Goal: Task Accomplishment & Management: Manage account settings

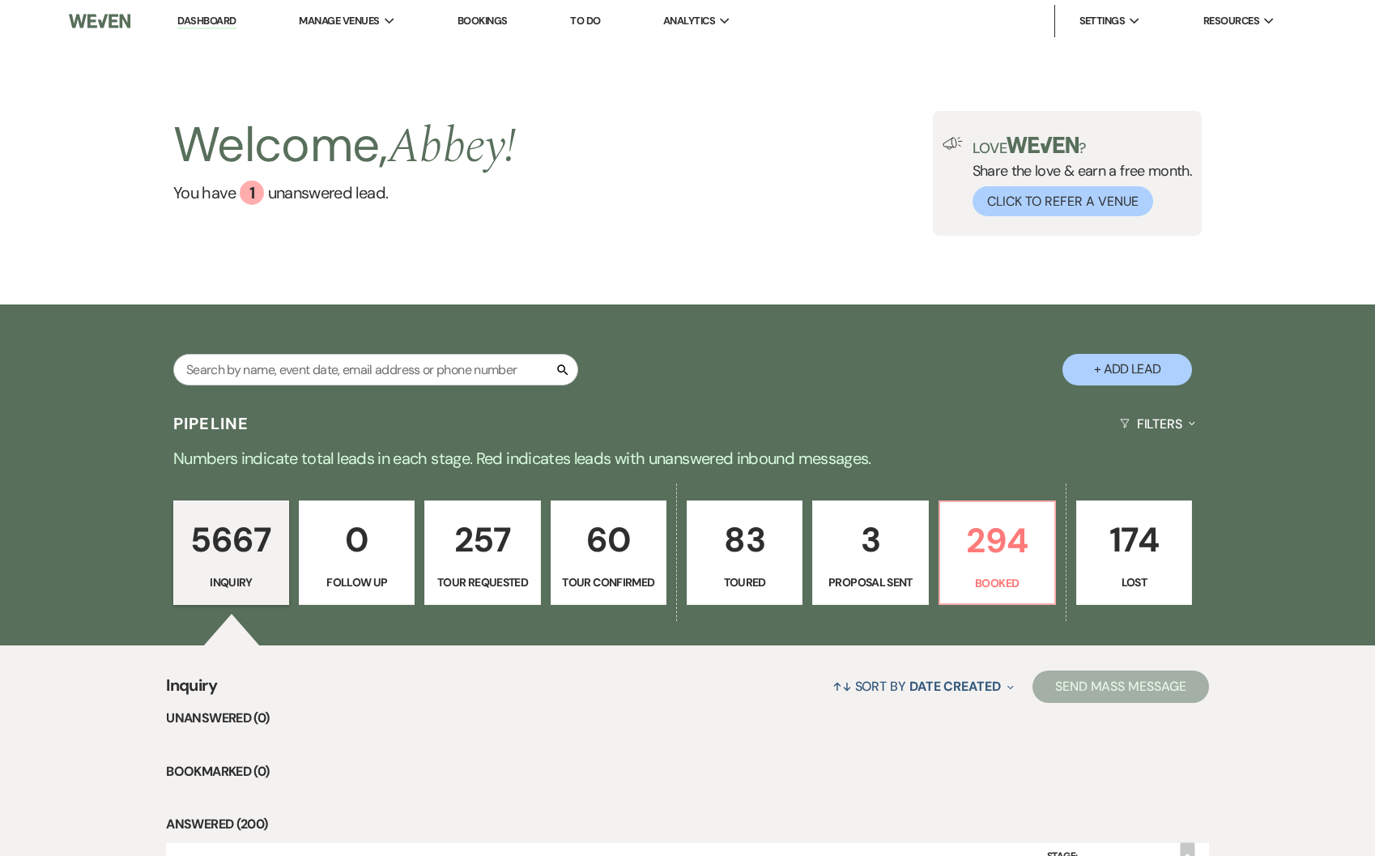
drag, startPoint x: 211, startPoint y: 19, endPoint x: 1350, endPoint y: 302, distance: 1173.4
click at [211, 19] on link "Dashboard" at bounding box center [206, 21] width 58 height 15
click at [1017, 543] on p "294" at bounding box center [997, 540] width 95 height 54
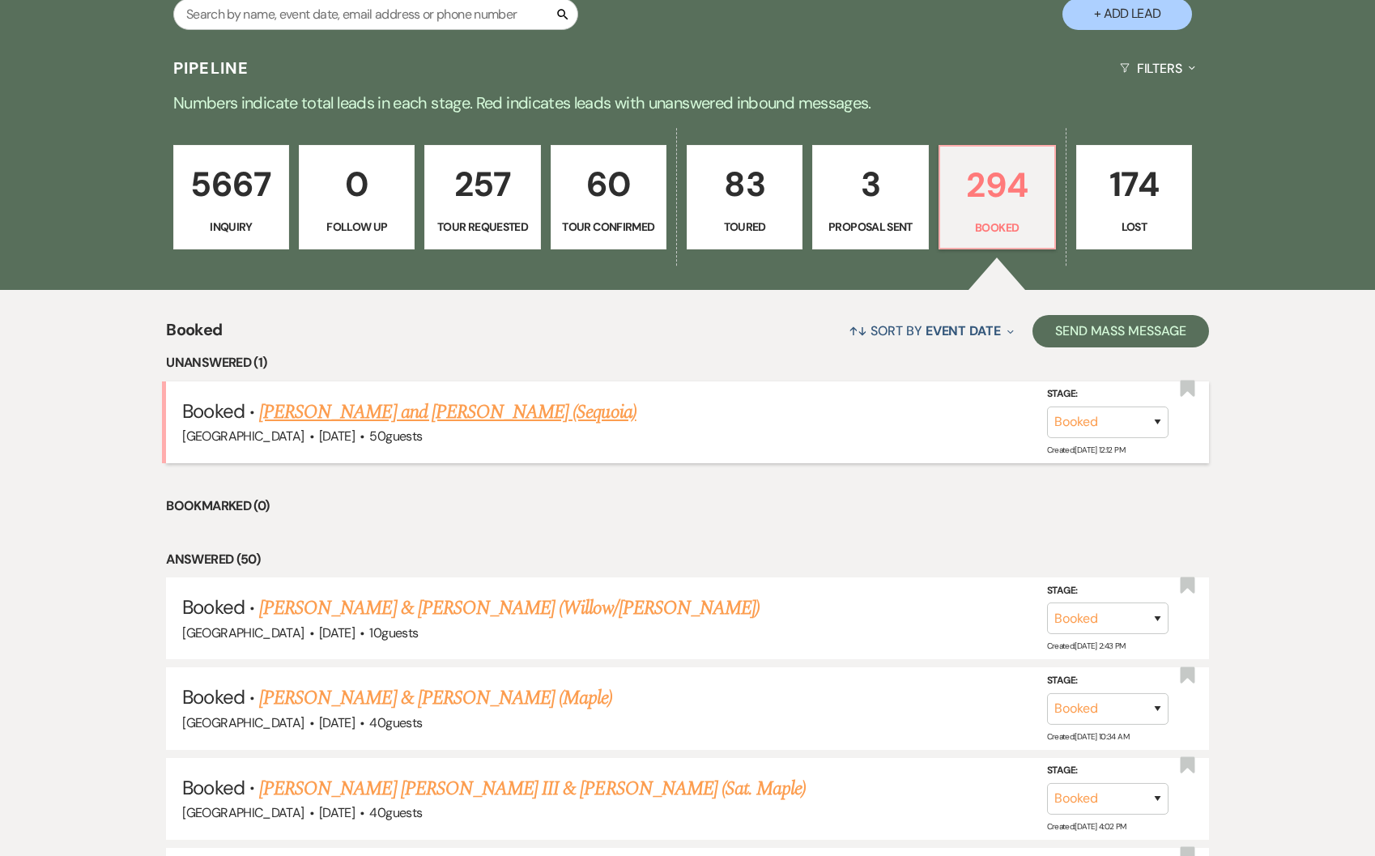
scroll to position [562, 0]
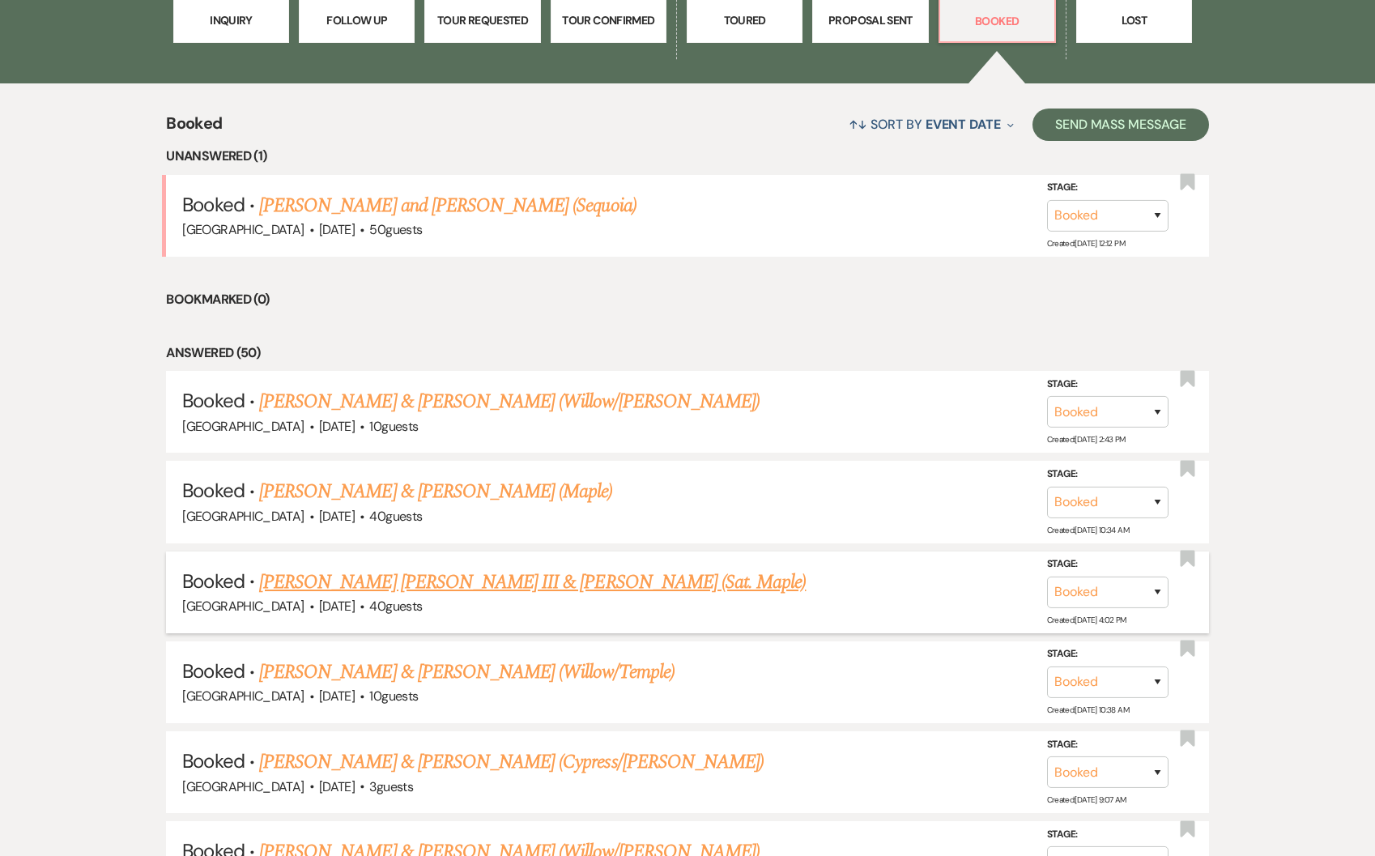
click at [387, 581] on link "[PERSON_NAME] [PERSON_NAME] III & [PERSON_NAME] (Sat. Maple)" at bounding box center [532, 582] width 547 height 29
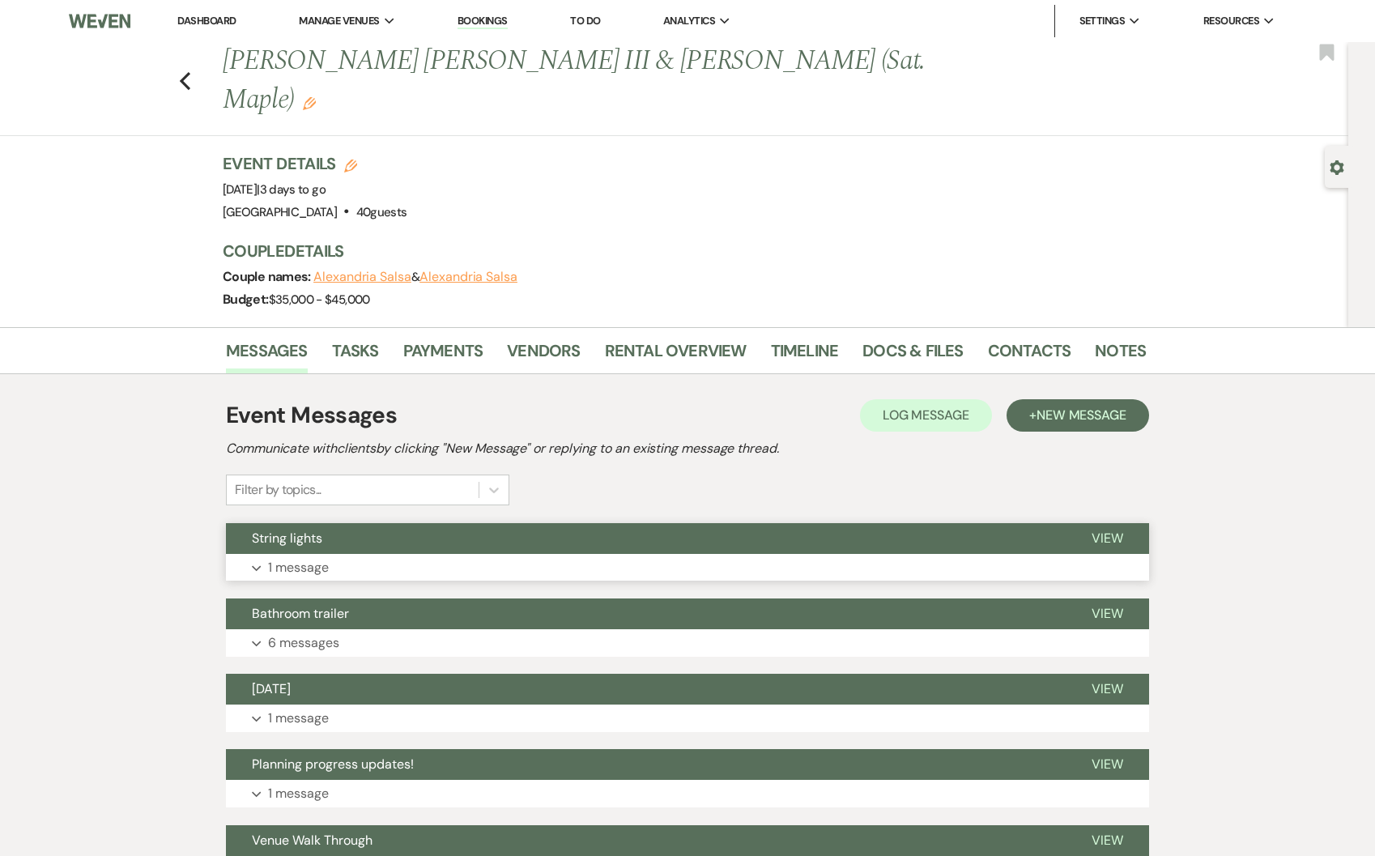
click at [368, 554] on button "Expand 1 message" at bounding box center [687, 568] width 923 height 28
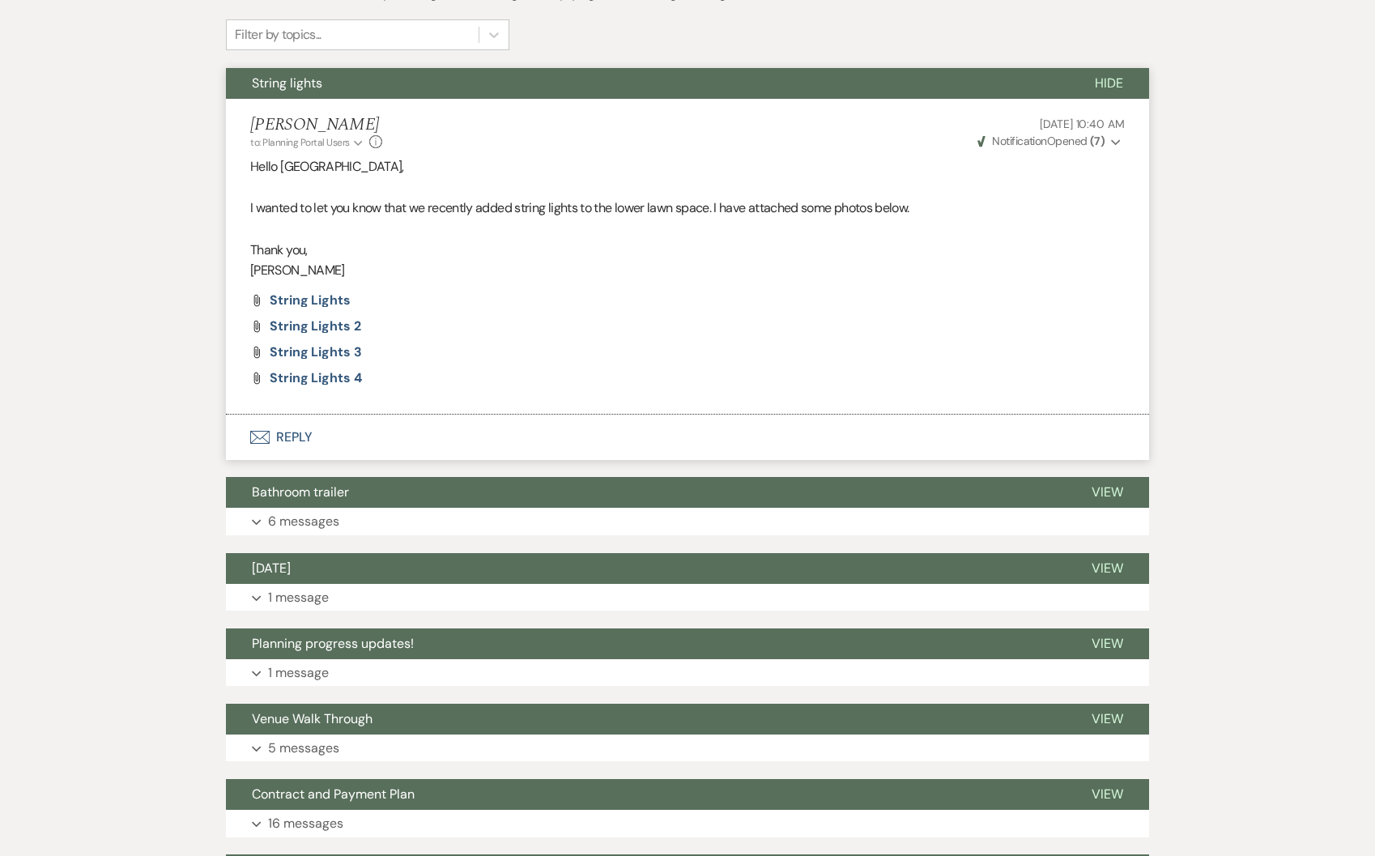
scroll to position [164, 0]
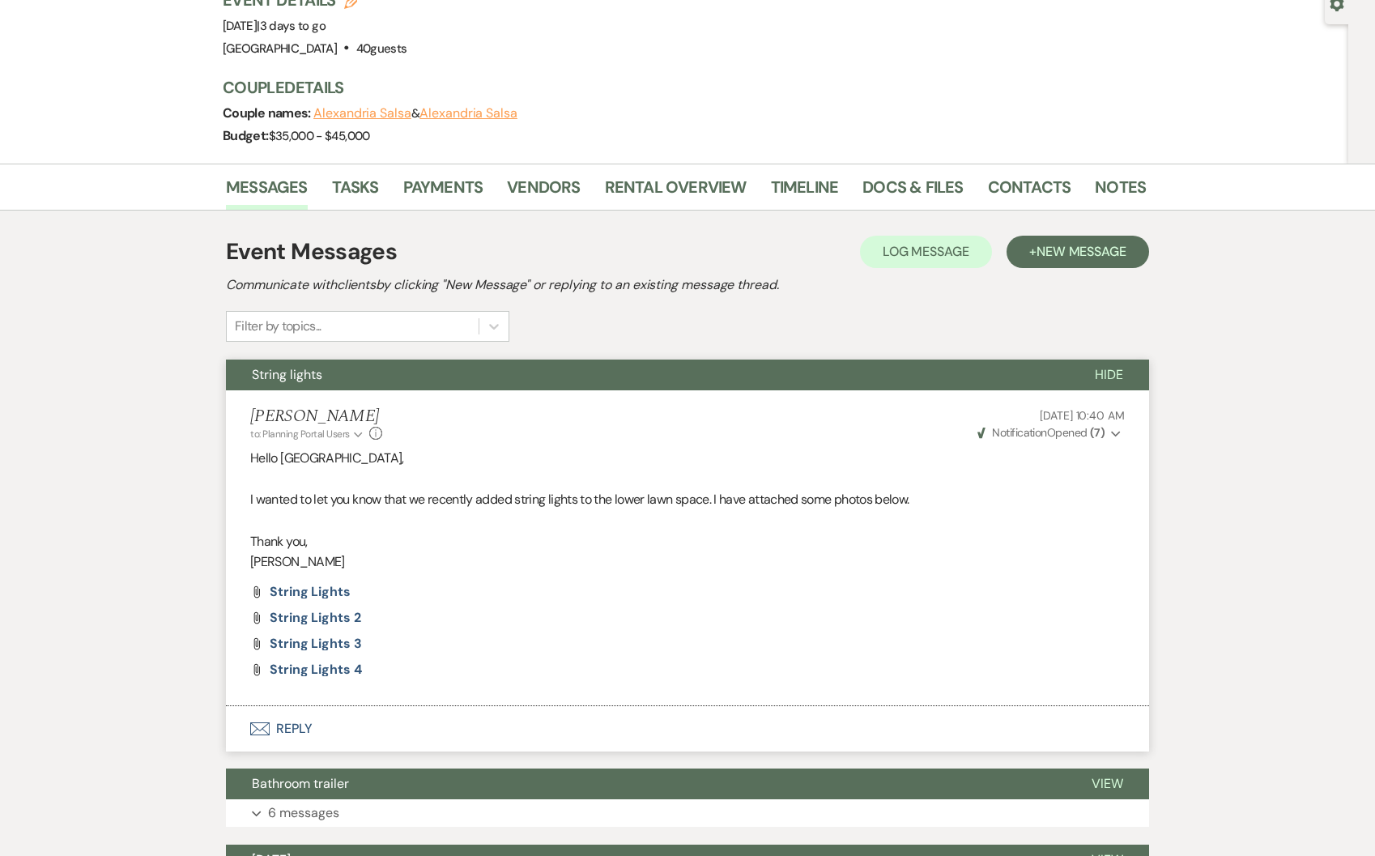
click at [334, 390] on li "[PERSON_NAME] to: Planning Portal Users Expand Info [DATE] 10:40 AM Weven Check…" at bounding box center [687, 548] width 923 height 316
click at [330, 360] on button "String lights" at bounding box center [647, 375] width 843 height 31
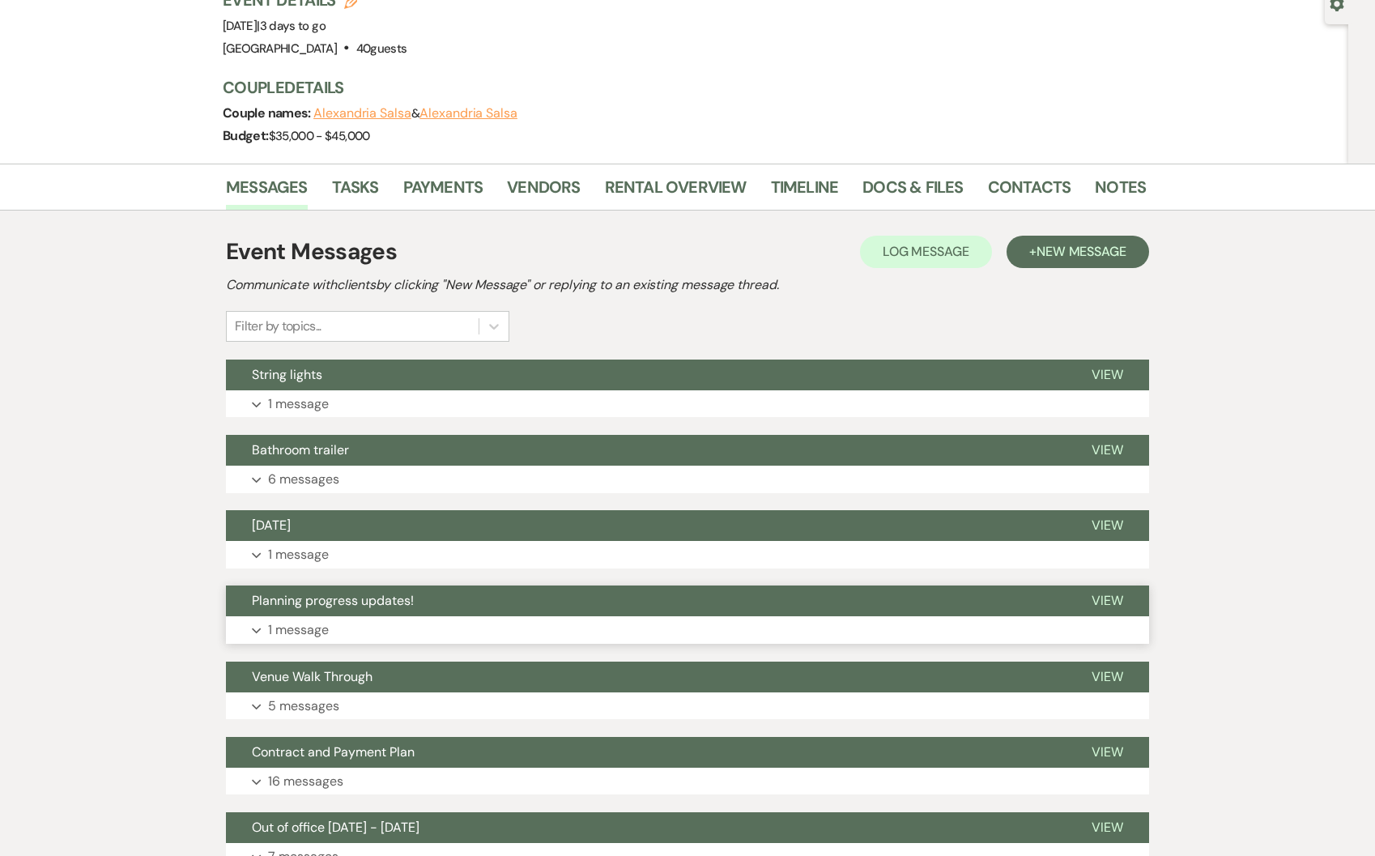
scroll to position [197, 0]
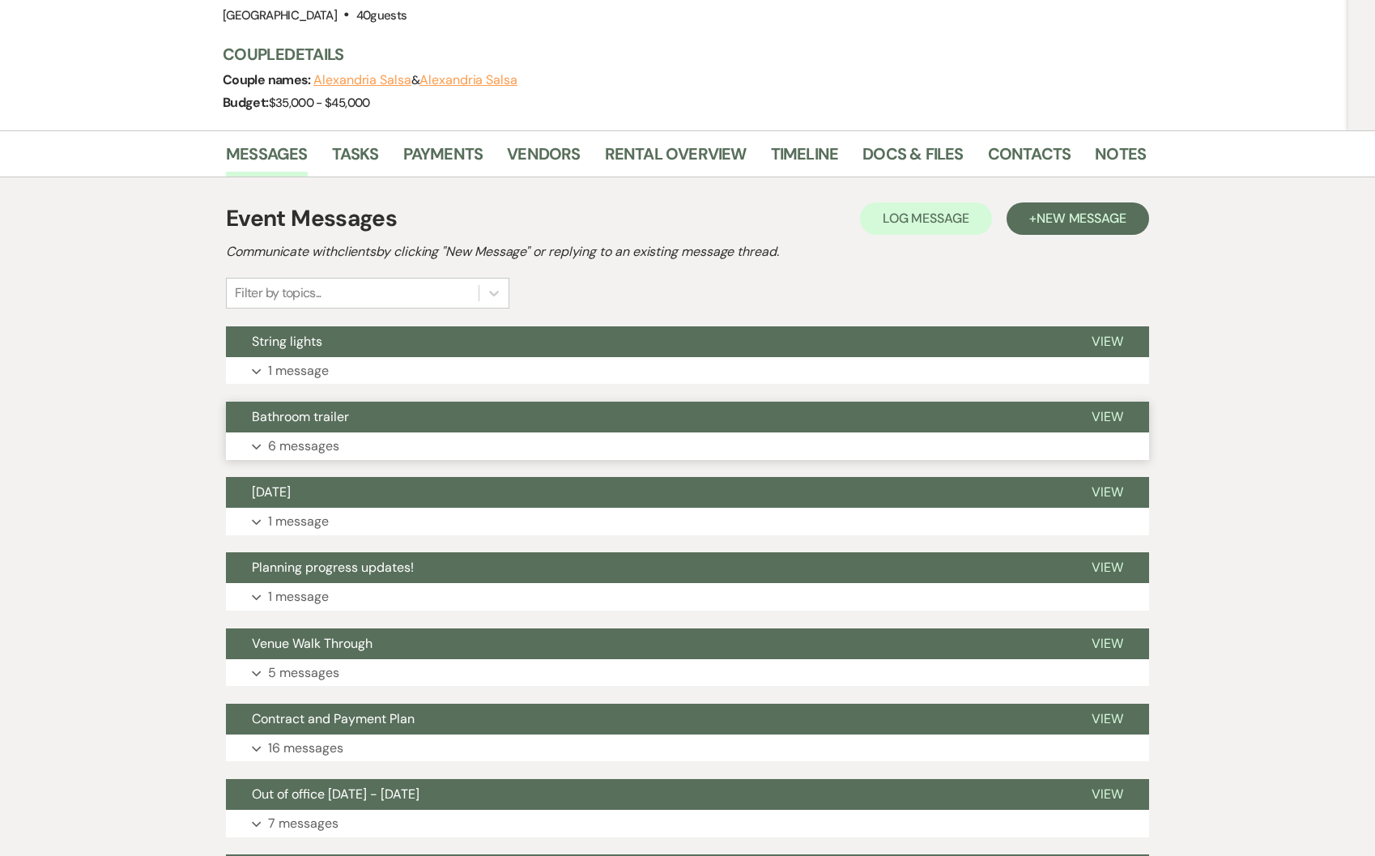
click at [328, 402] on button "Bathroom trailer" at bounding box center [646, 417] width 840 height 31
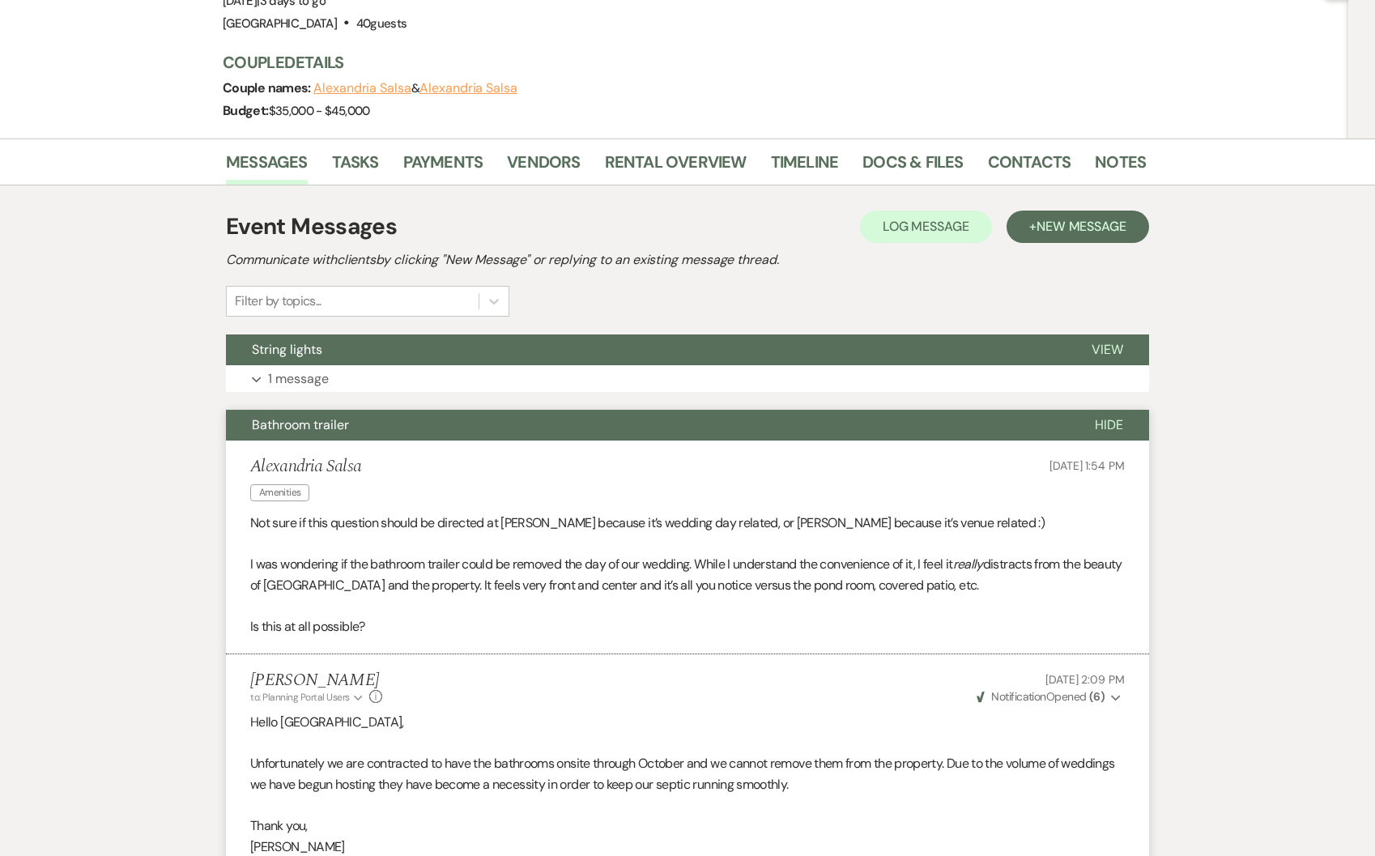
scroll to position [88, 0]
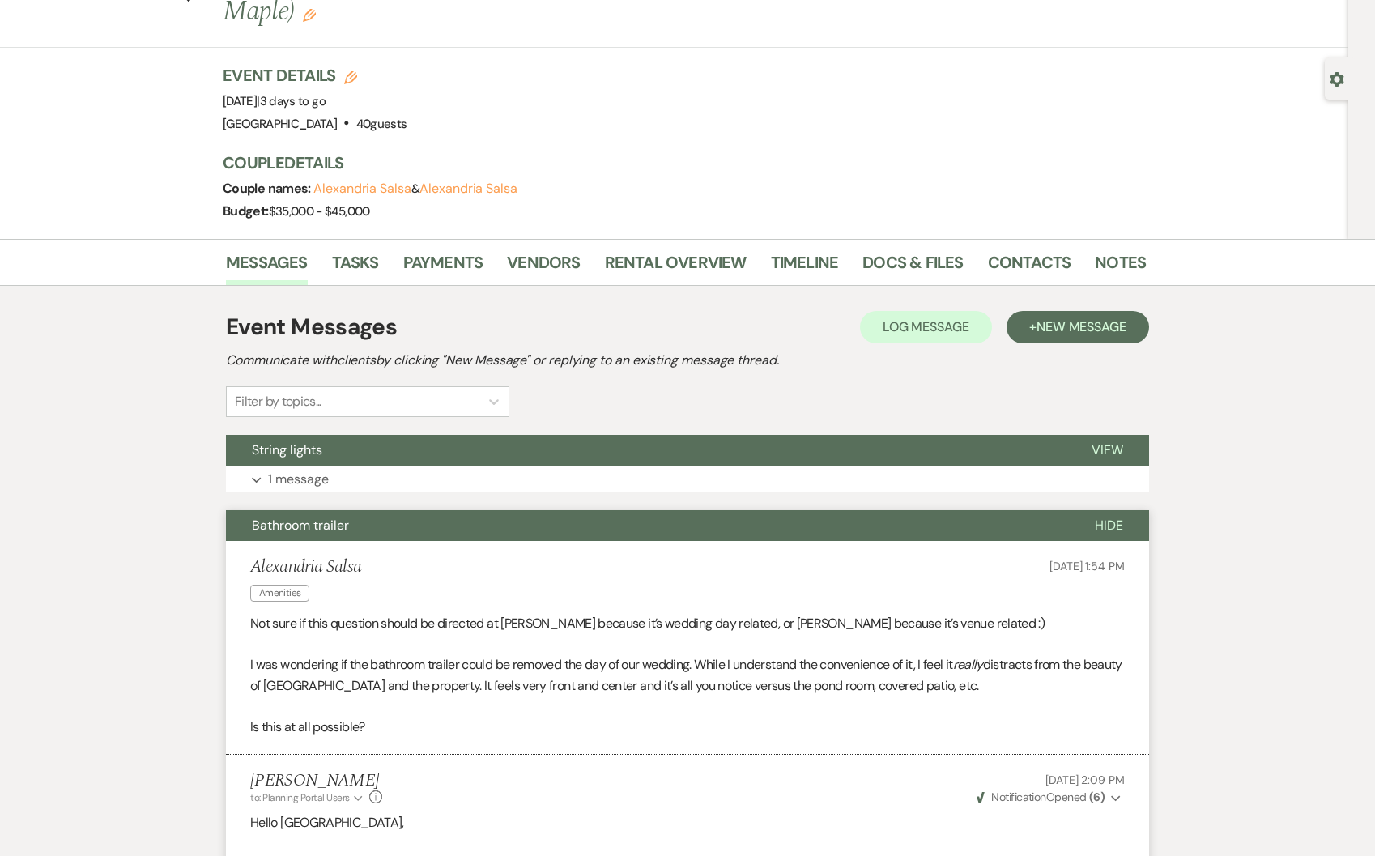
click at [1110, 510] on button "Hide" at bounding box center [1109, 525] width 80 height 31
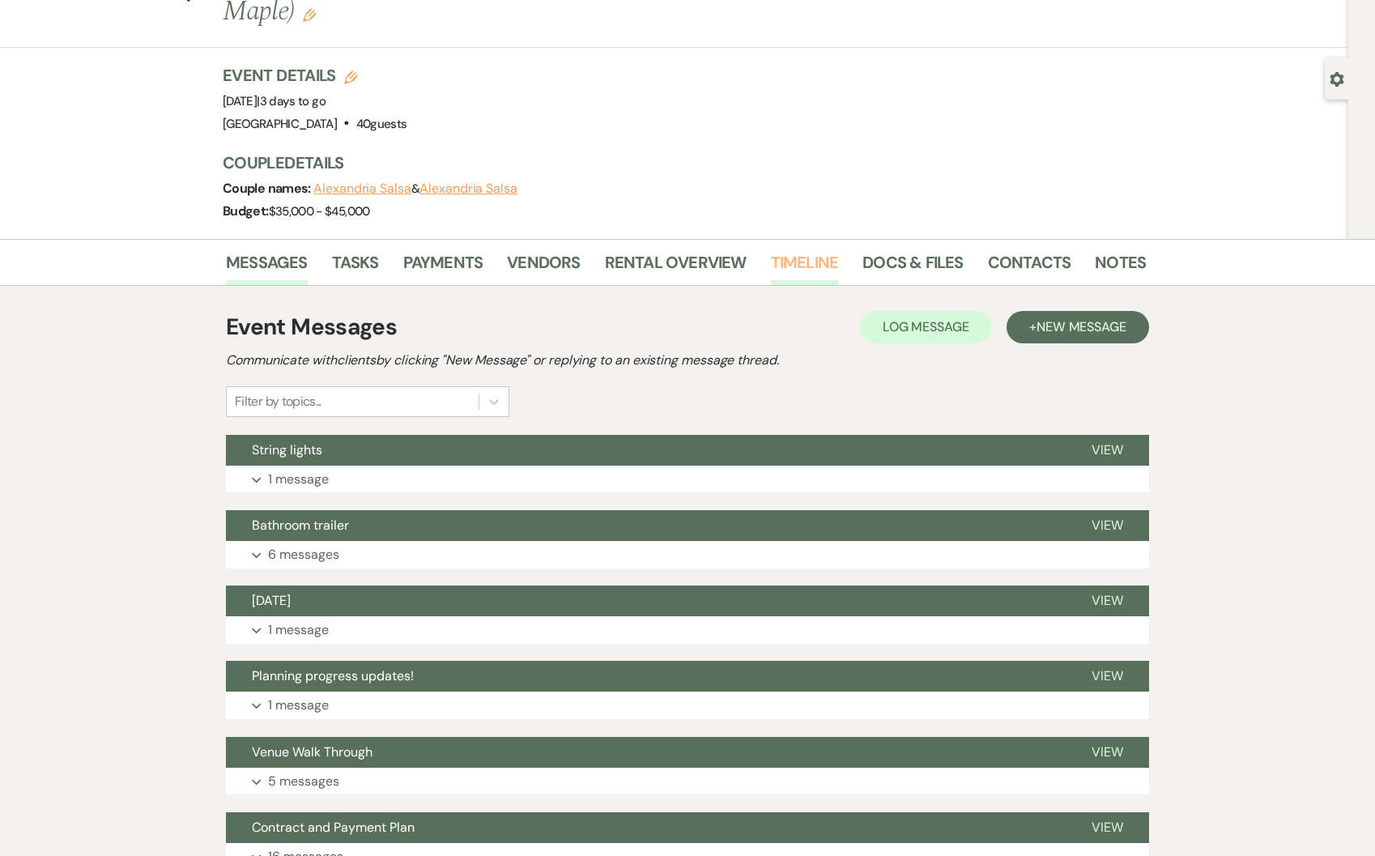
click at [813, 249] on link "Timeline" at bounding box center [805, 267] width 68 height 36
